Goal: Task Accomplishment & Management: Use online tool/utility

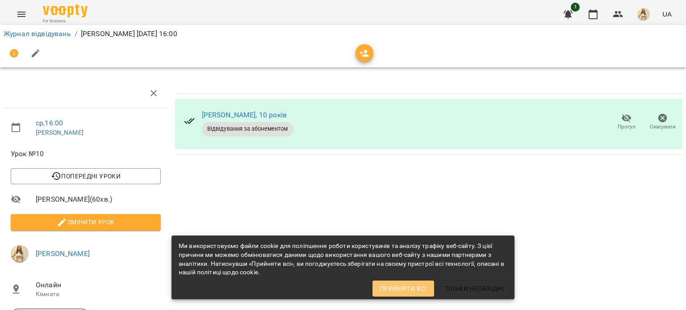
click at [414, 286] on span "Прийняти всі" at bounding box center [403, 289] width 47 height 11
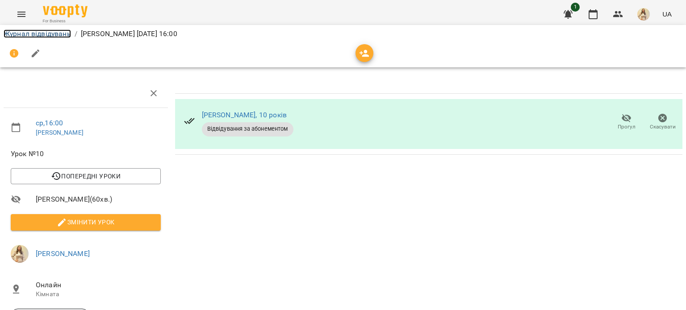
click at [61, 32] on link "Журнал відвідувань" at bounding box center [37, 33] width 67 height 8
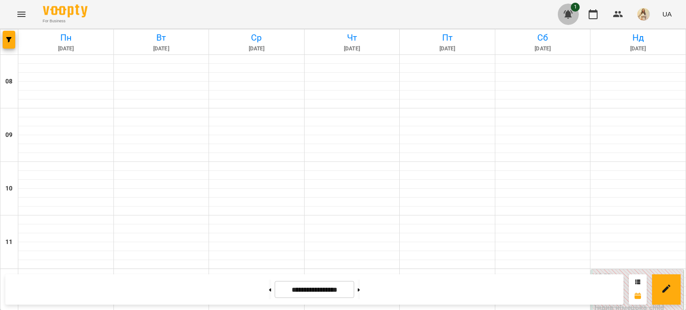
click at [577, 16] on button "button" at bounding box center [567, 14] width 21 height 21
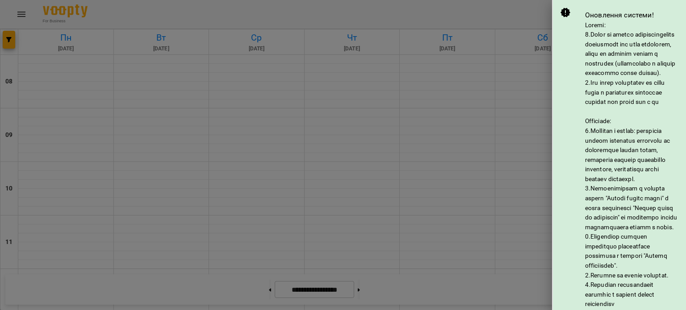
scroll to position [125, 0]
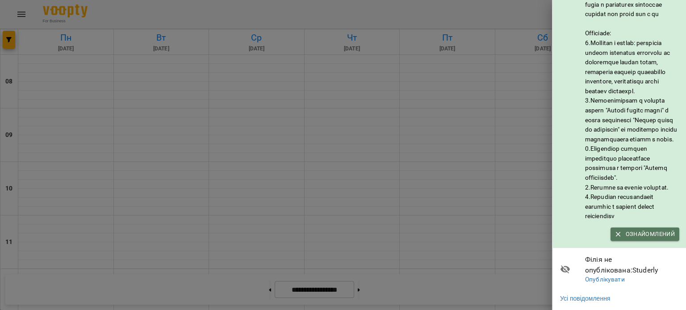
click at [645, 230] on span "Ознайомлений" at bounding box center [645, 235] width 60 height 10
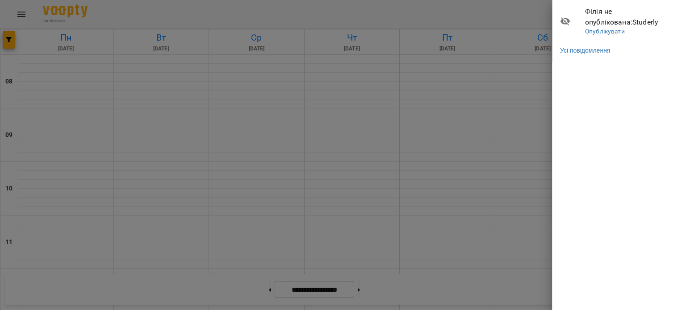
click at [452, 92] on div at bounding box center [343, 155] width 686 height 310
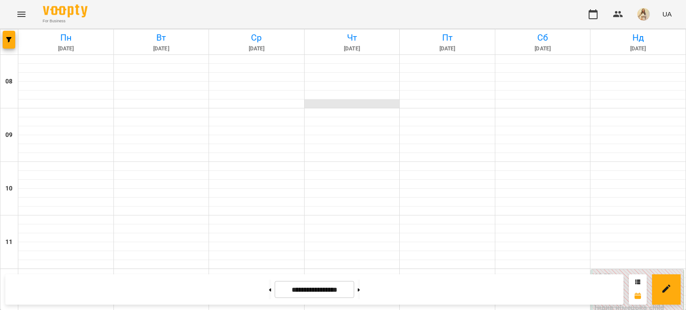
scroll to position [625, 0]
click at [321, 293] on input "**********" at bounding box center [314, 289] width 79 height 17
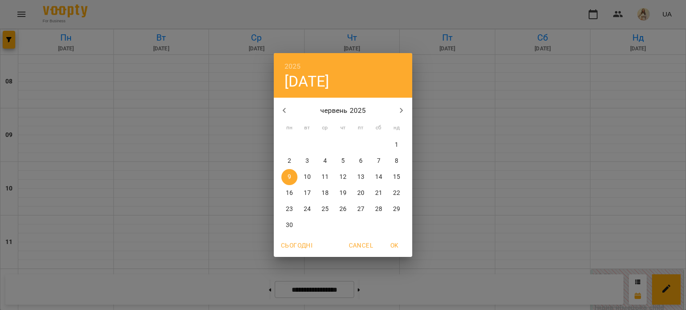
click at [402, 112] on icon "button" at bounding box center [401, 110] width 3 height 5
click at [293, 192] on span "18" at bounding box center [289, 193] width 16 height 9
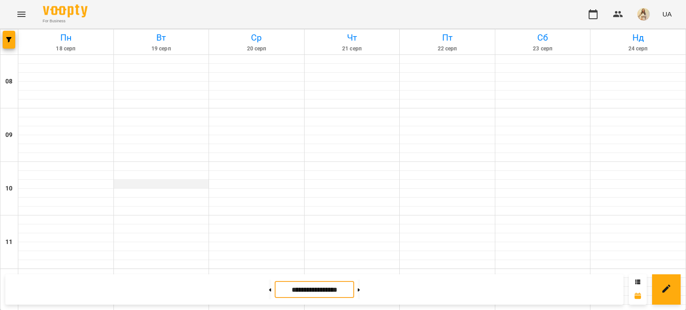
scroll to position [0, 0]
click at [386, 290] on div "**********" at bounding box center [314, 290] width 618 height 30
click at [360, 292] on button at bounding box center [359, 290] width 2 height 20
type input "**********"
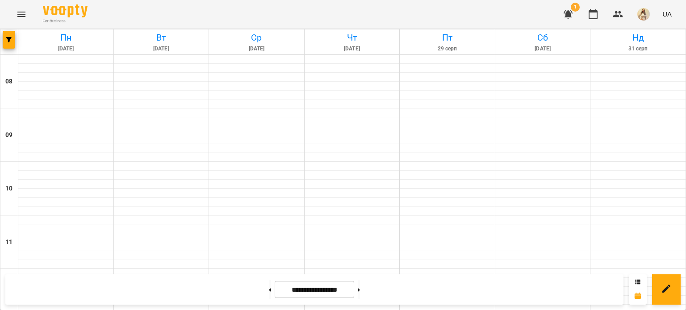
click at [573, 19] on icon "button" at bounding box center [568, 14] width 11 height 11
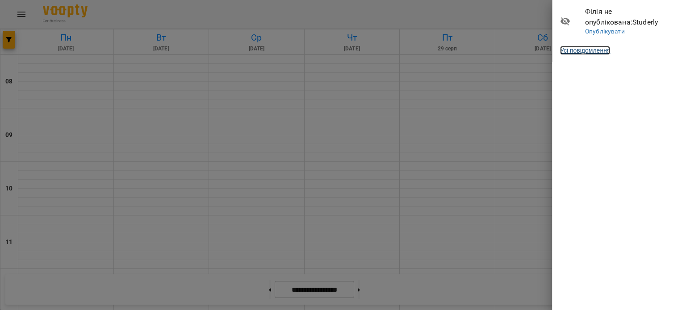
click at [586, 50] on link "Усі повідомлення" at bounding box center [585, 50] width 50 height 9
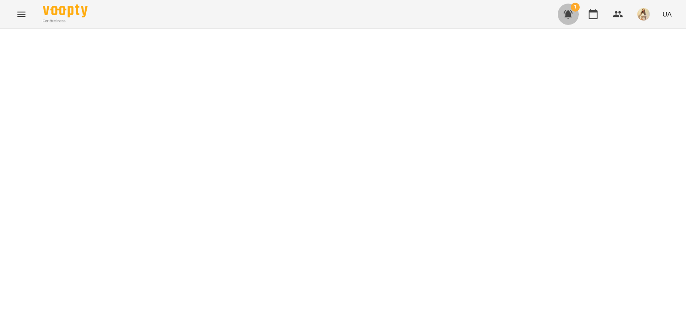
click at [565, 15] on icon "button" at bounding box center [568, 14] width 11 height 11
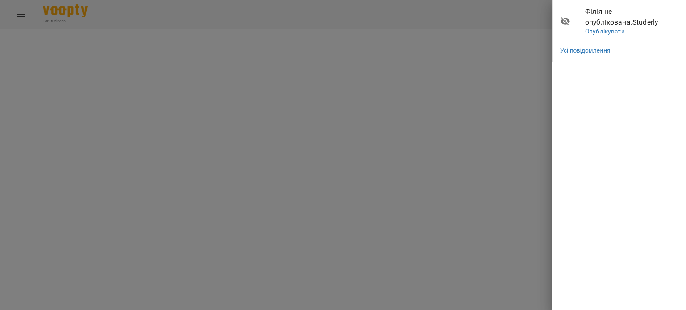
click at [563, 19] on icon at bounding box center [566, 21] width 10 height 8
click at [569, 18] on icon at bounding box center [565, 21] width 11 height 11
click at [474, 52] on div at bounding box center [343, 155] width 686 height 310
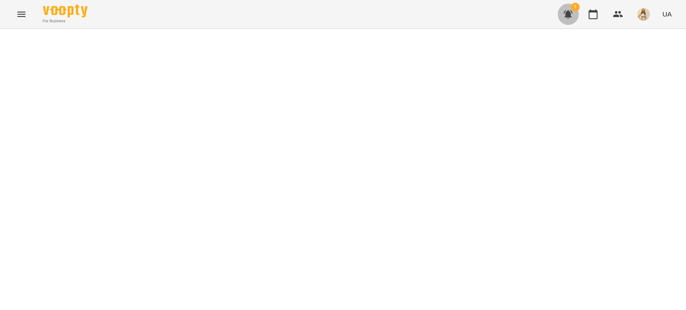
click at [565, 17] on icon "button" at bounding box center [568, 14] width 11 height 11
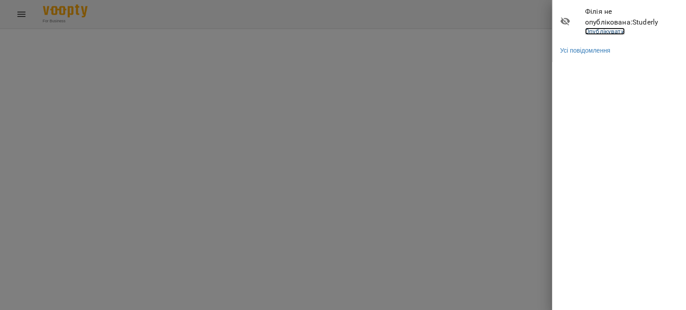
click at [597, 31] on link "Опублікувати" at bounding box center [605, 31] width 40 height 7
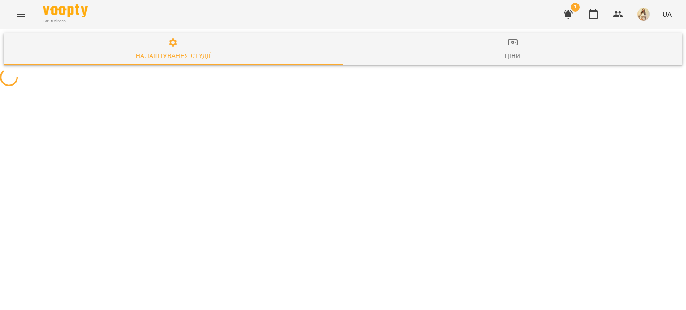
select select "**"
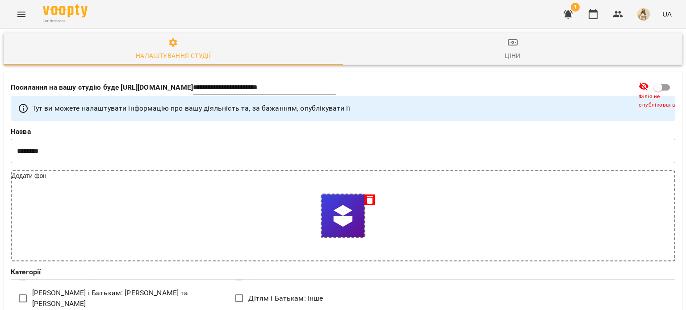
click at [571, 14] on icon "button" at bounding box center [568, 14] width 9 height 8
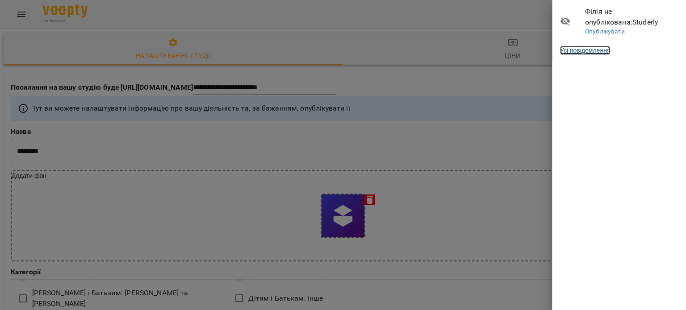
click at [586, 53] on link "Усі повідомлення" at bounding box center [585, 50] width 50 height 9
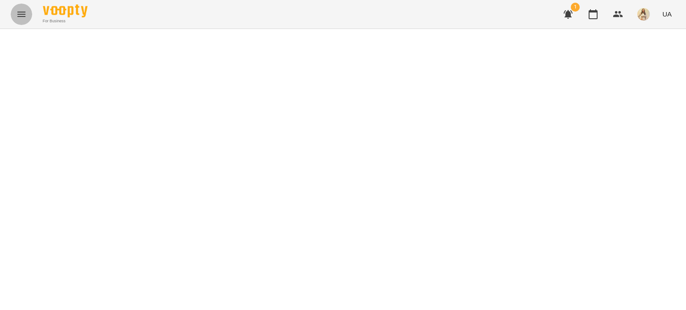
click at [31, 14] on button "Menu" at bounding box center [21, 14] width 21 height 21
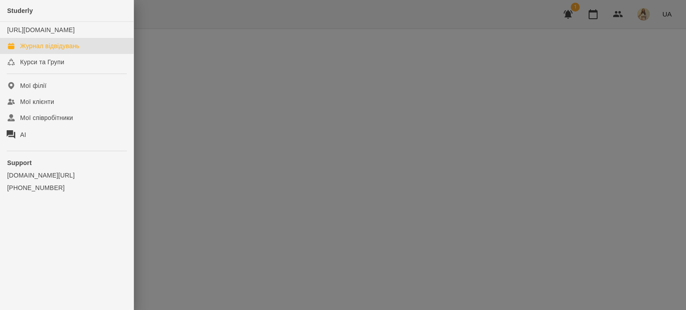
click at [62, 50] on div "Журнал відвідувань" at bounding box center [49, 46] width 59 height 9
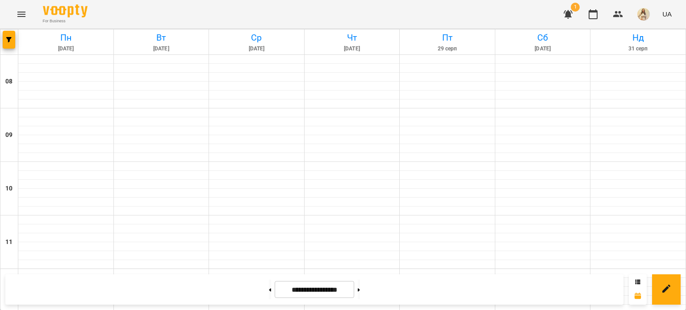
scroll to position [357, 0]
click at [360, 293] on button at bounding box center [359, 290] width 2 height 20
click at [269, 296] on button at bounding box center [270, 290] width 2 height 20
type input "**********"
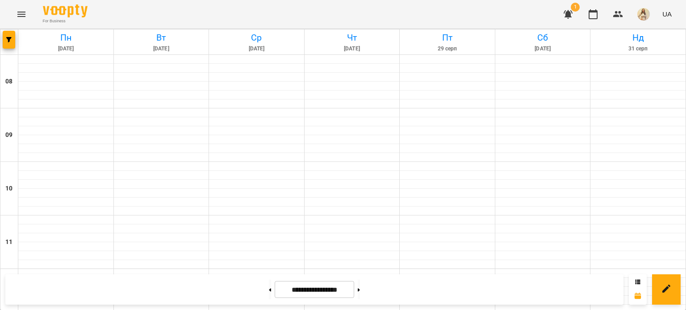
scroll to position [374, 0]
